Goal: Transaction & Acquisition: Purchase product/service

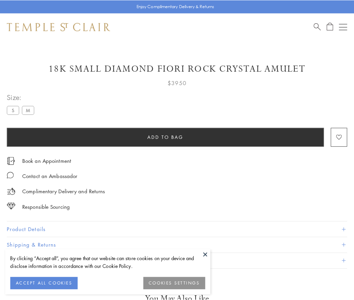
scroll to position [18, 0]
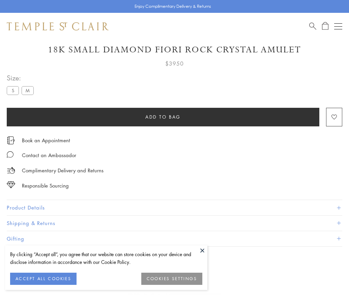
click at [163, 116] on span "Add to bag" at bounding box center [162, 116] width 35 height 7
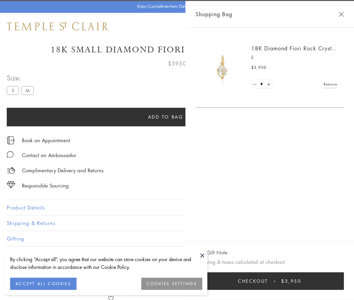
click at [318, 281] on button "Checkout $3,950" at bounding box center [270, 281] width 148 height 18
